Goal: Information Seeking & Learning: Learn about a topic

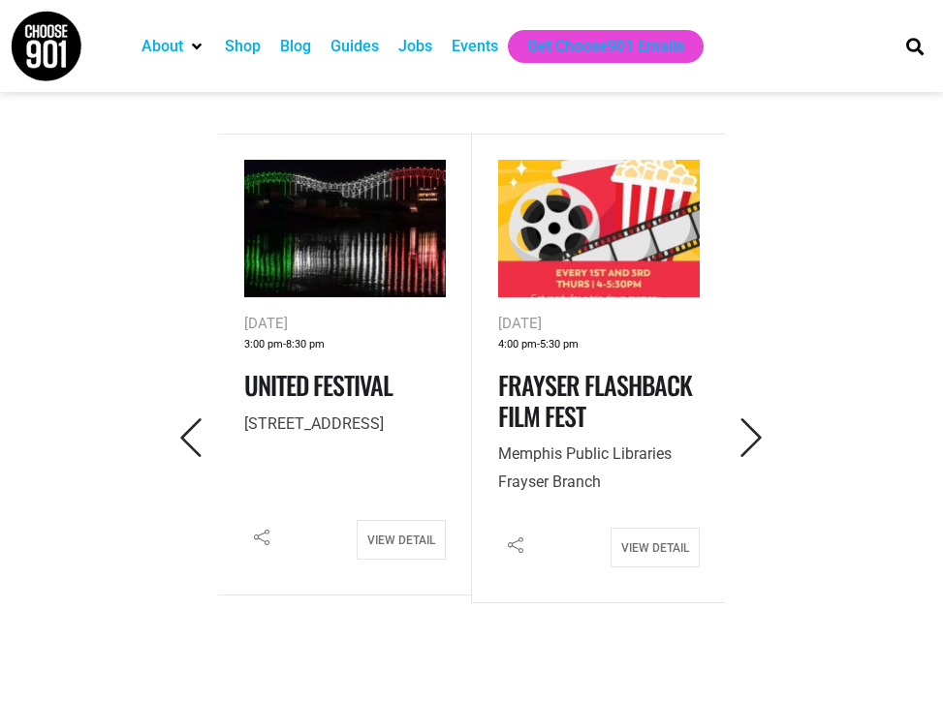
scroll to position [794, 0]
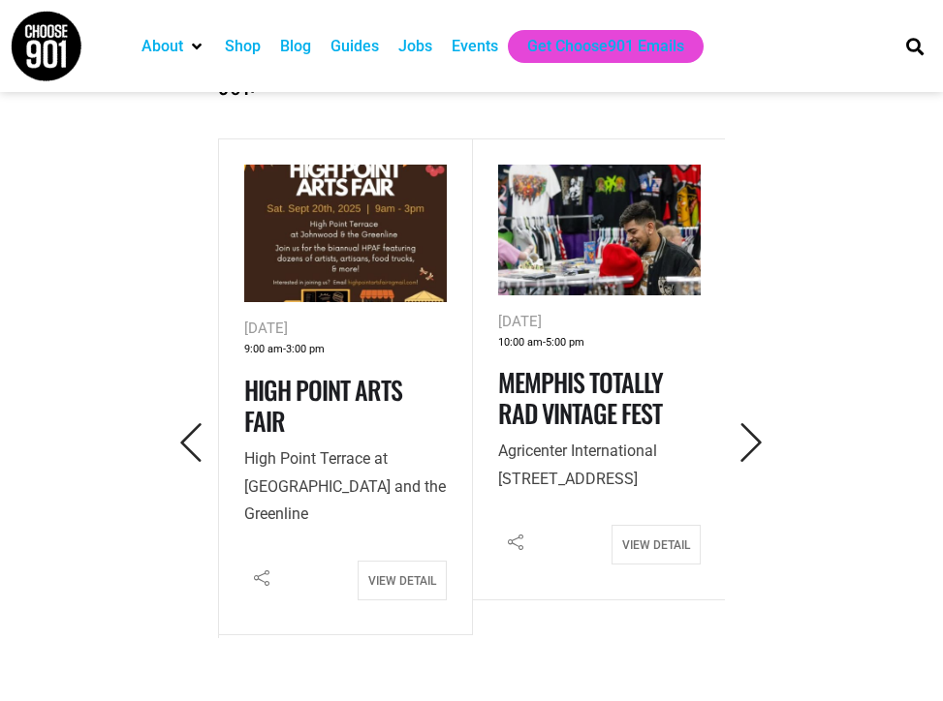
click at [317, 273] on img at bounding box center [345, 234] width 203 height 139
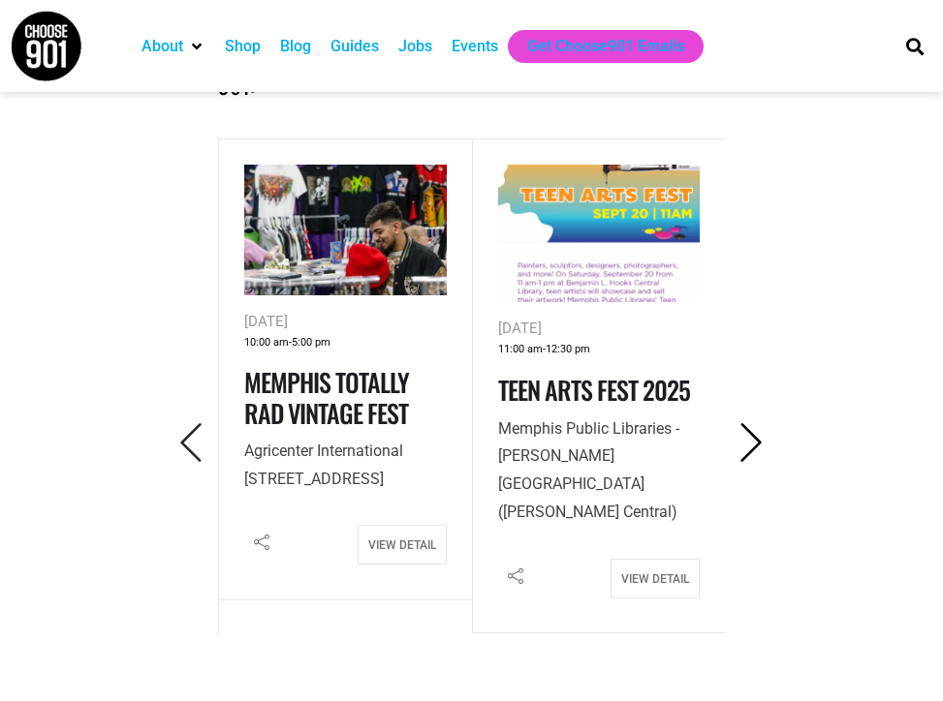
click at [754, 441] on icon "Next" at bounding box center [752, 443] width 40 height 40
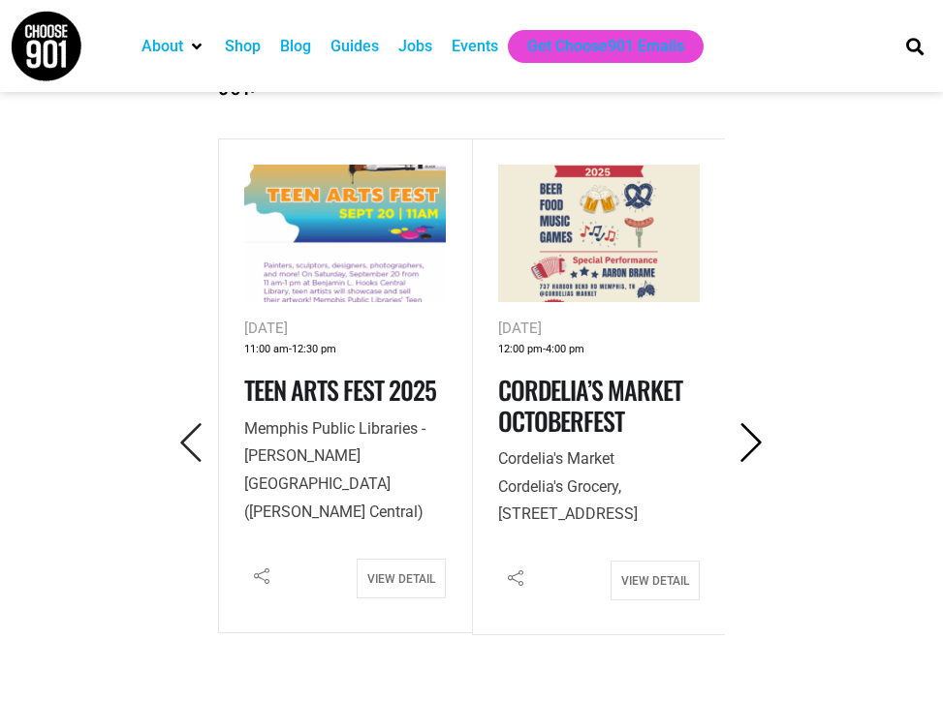
click at [754, 443] on icon "Next" at bounding box center [752, 443] width 40 height 40
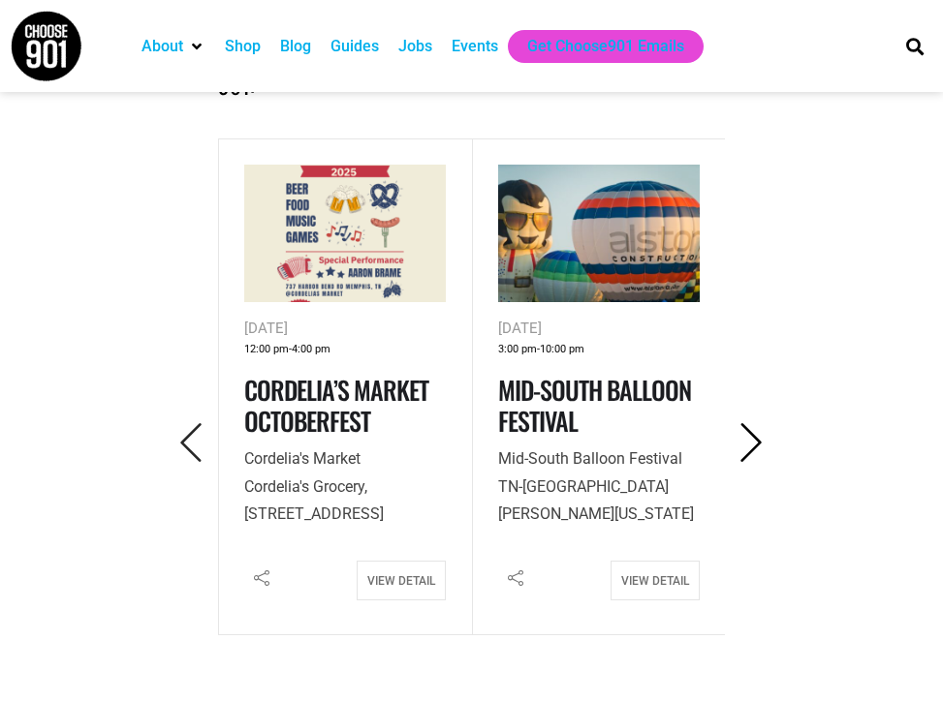
click at [754, 443] on icon "Next" at bounding box center [752, 443] width 40 height 40
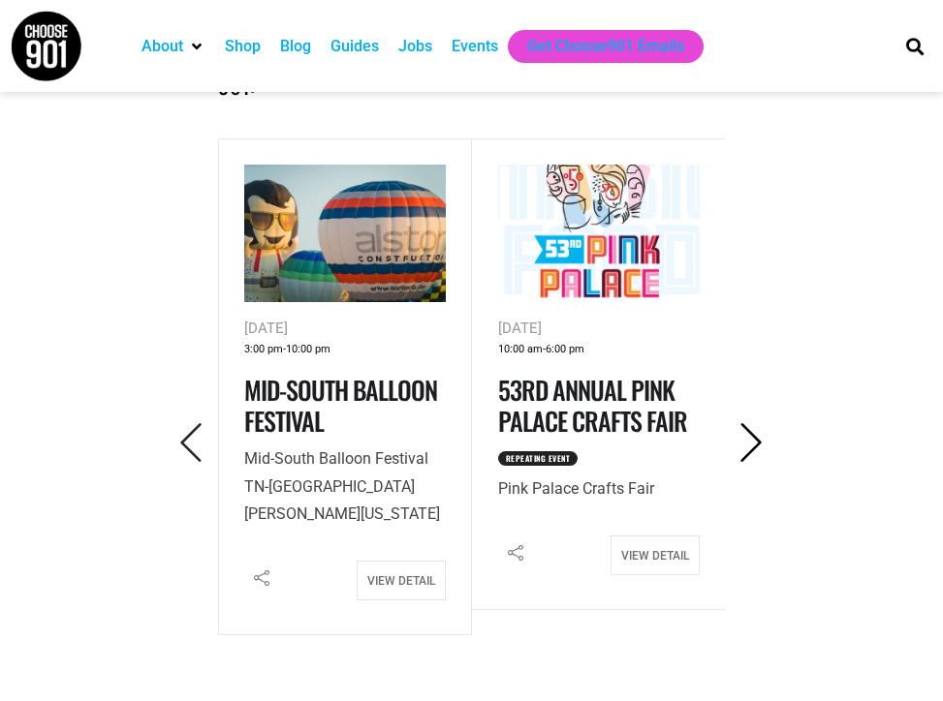
click at [754, 443] on icon "Next" at bounding box center [752, 443] width 40 height 40
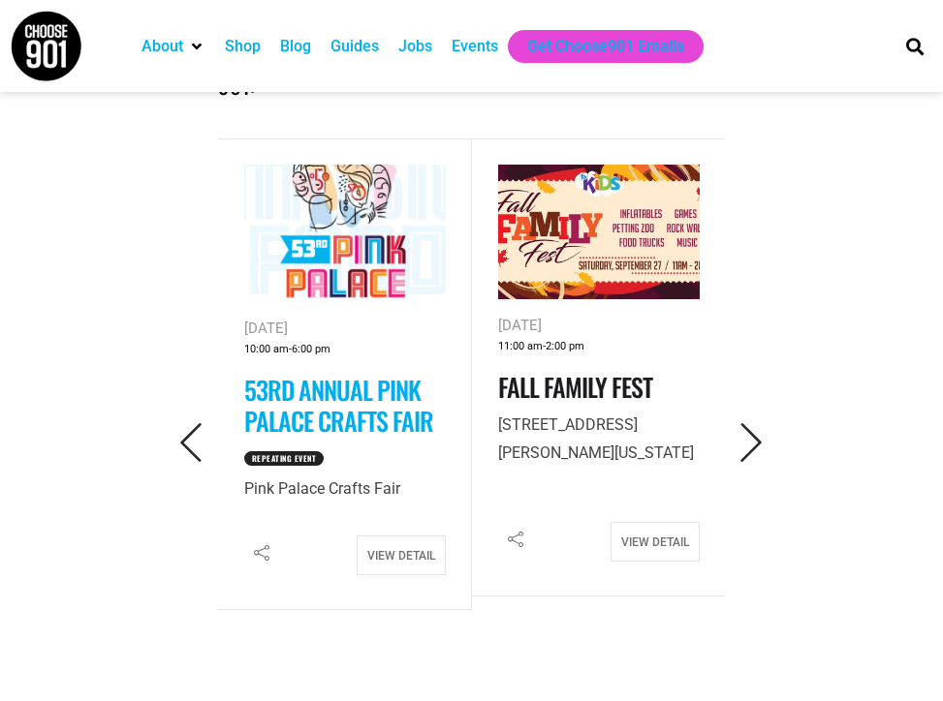
click at [337, 420] on link "53rd Annual Pink Palace Crafts Fair" at bounding box center [338, 405] width 189 height 68
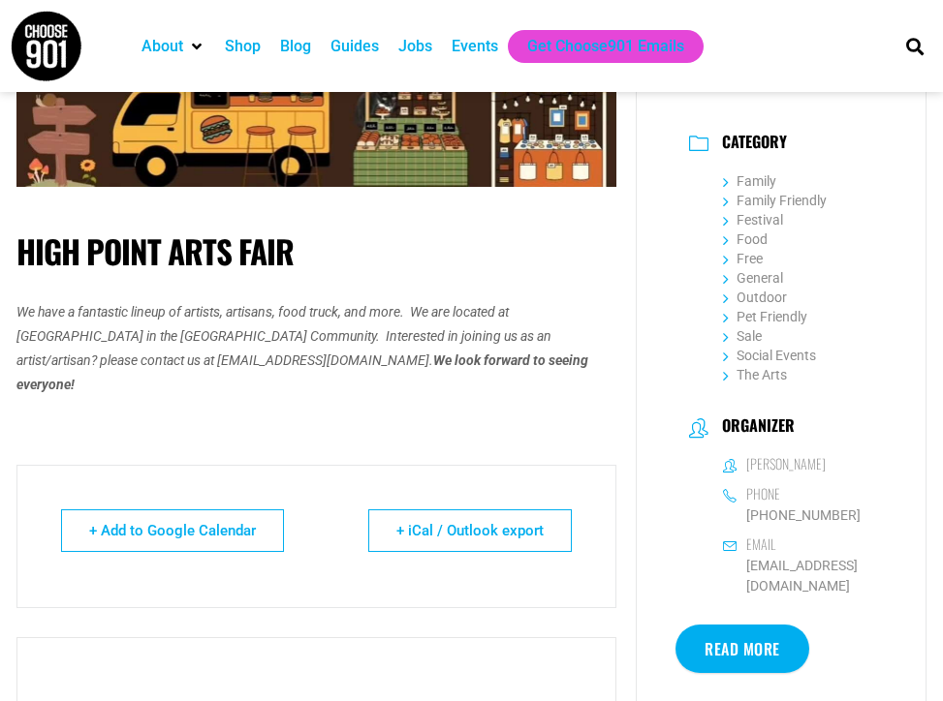
scroll to position [514, 0]
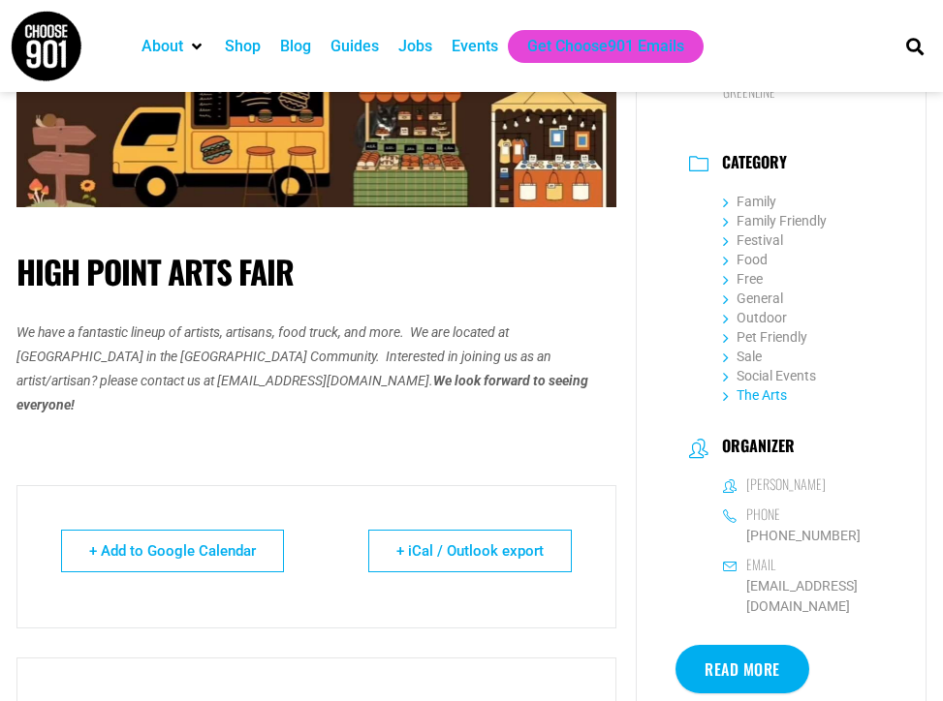
click at [760, 394] on link "The Arts" at bounding box center [755, 396] width 64 height 16
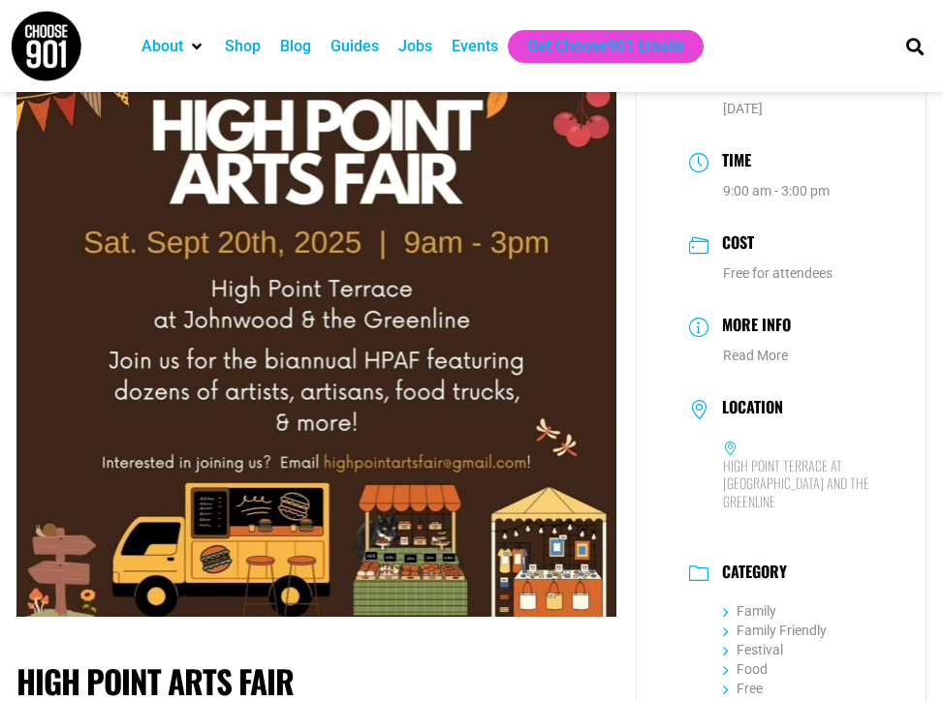
scroll to position [106, 0]
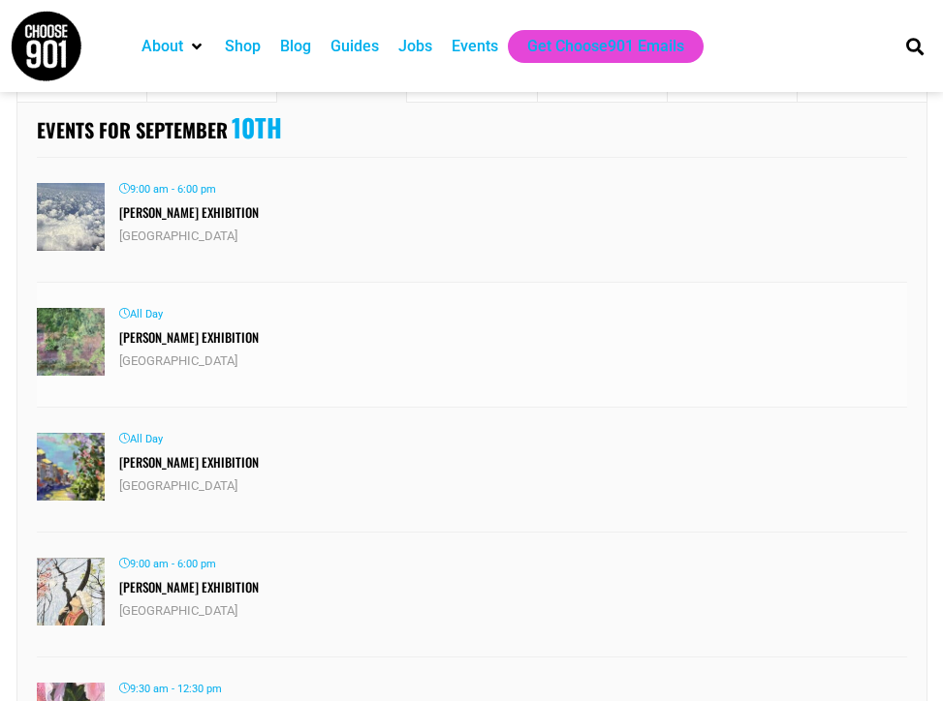
scroll to position [405, 0]
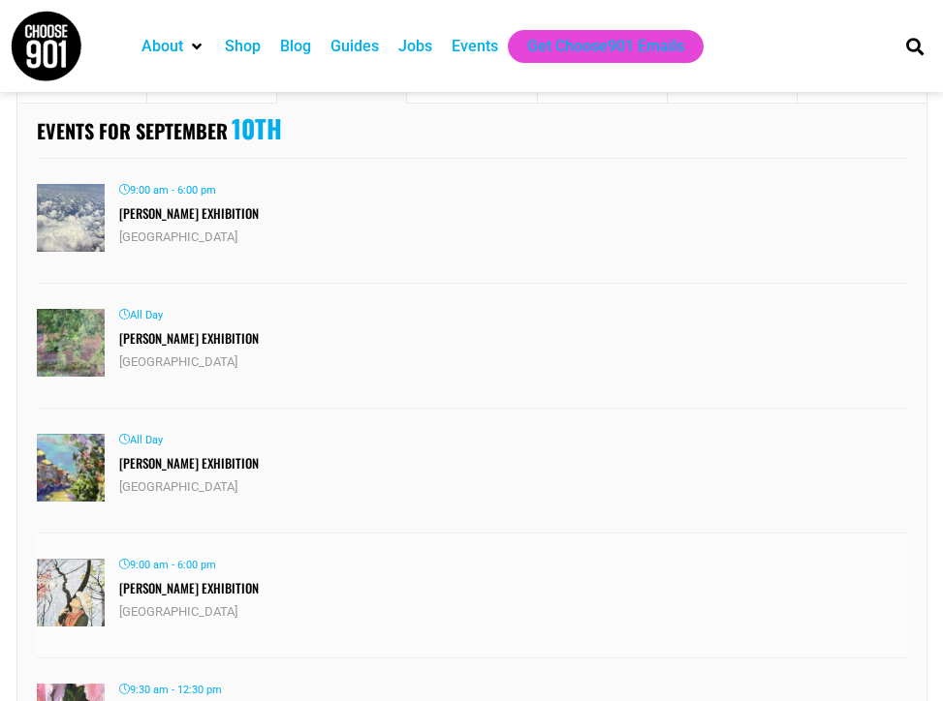
click at [140, 582] on link "Kristi Duckworth Exhibition" at bounding box center [189, 587] width 140 height 19
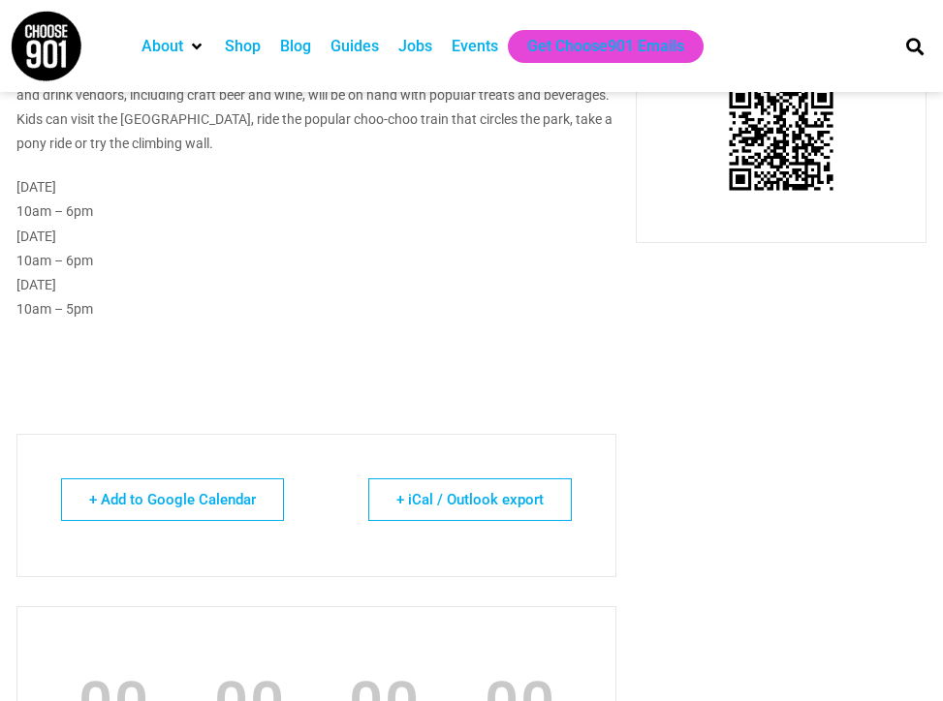
scroll to position [1315, 0]
